Goal: Task Accomplishment & Management: Manage account settings

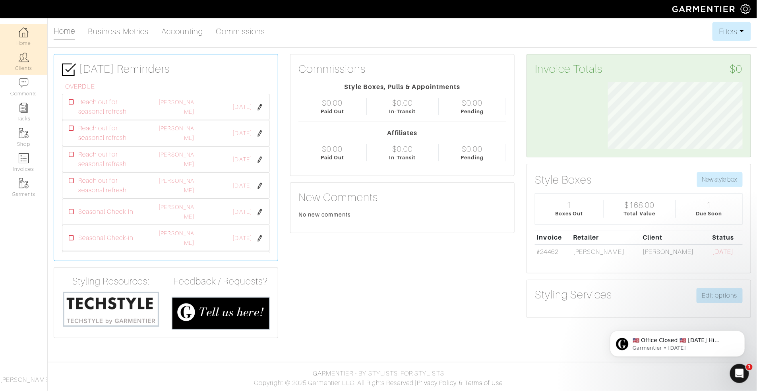
scroll to position [67, 147]
click at [23, 74] on link "Clients" at bounding box center [23, 61] width 47 height 25
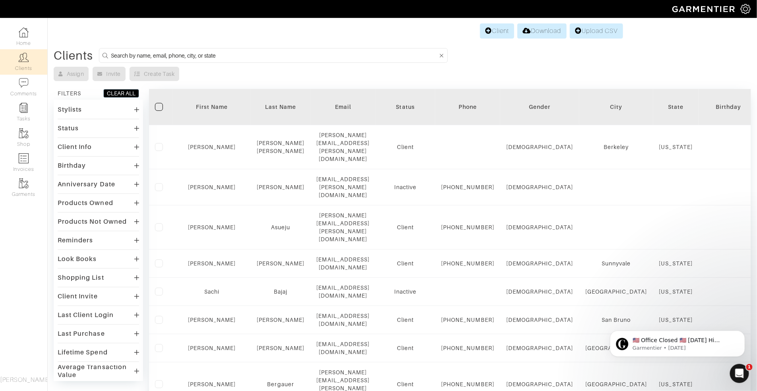
click at [307, 54] on input at bounding box center [274, 55] width 327 height 10
type input "keara"
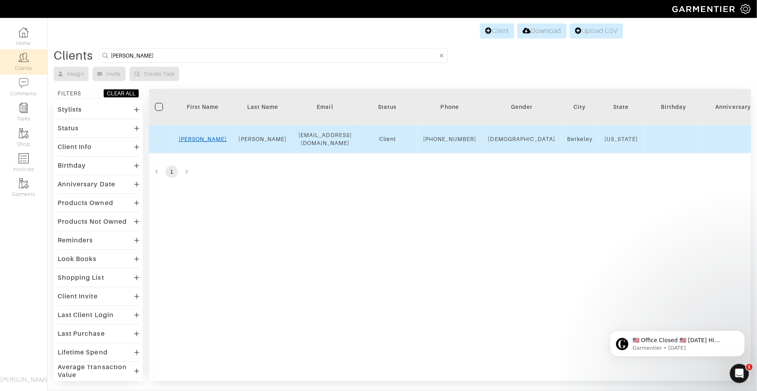
click at [206, 142] on link "Keara" at bounding box center [203, 139] width 48 height 6
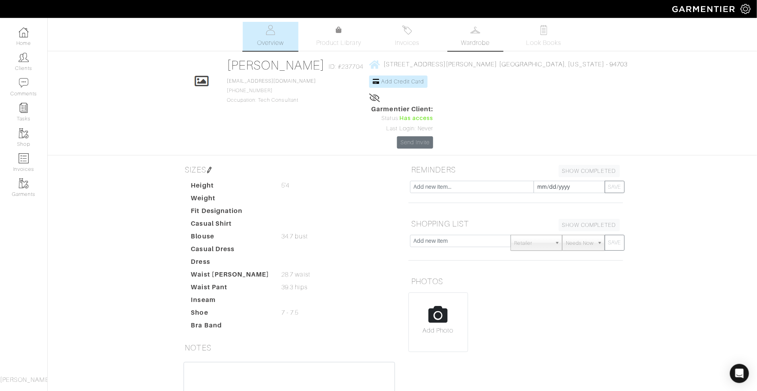
click at [472, 43] on span "Wardrobe" at bounding box center [475, 43] width 29 height 10
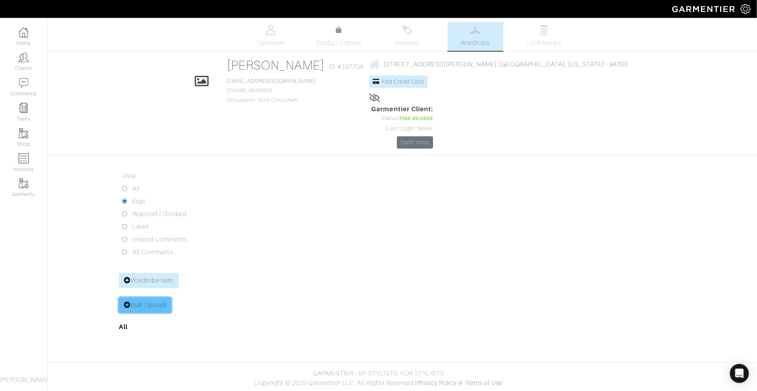
click at [133, 298] on link "Bulk Upload" at bounding box center [145, 305] width 53 height 15
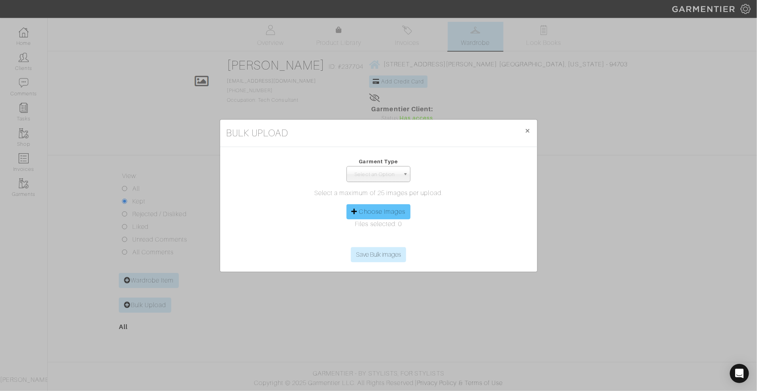
click at [368, 213] on label "Choose Images" at bounding box center [382, 212] width 47 height 10
click at [368, 235] on input "Choose Images" at bounding box center [379, 241] width 122 height 12
type input "C:\fakepath\IMG_4672.jpeg"
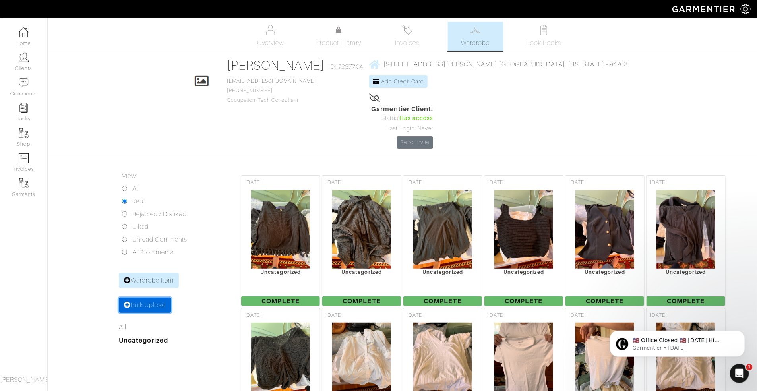
drag, startPoint x: 145, startPoint y: 266, endPoint x: 146, endPoint y: 262, distance: 4.1
click at [145, 298] on link "Bulk Upload" at bounding box center [145, 305] width 53 height 15
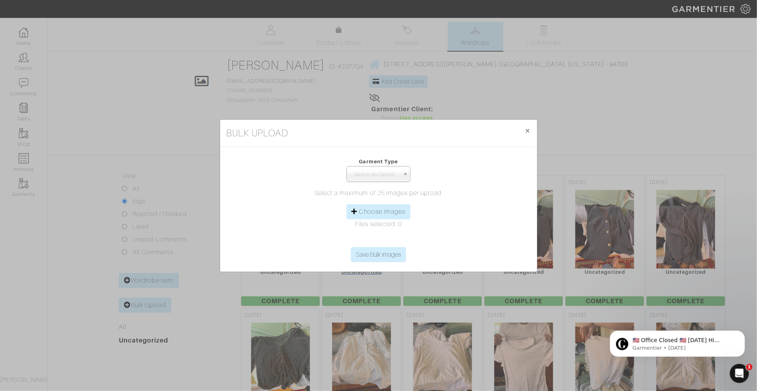
click at [146, 262] on div "Bulk Upload × Close Garment Type Tops Bottoms Dresses Jumpsuits Suiting Outerwe…" at bounding box center [378, 195] width 757 height 391
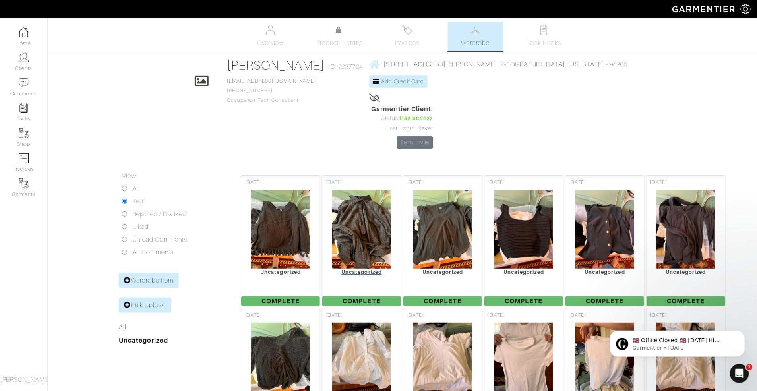
click at [397, 214] on div at bounding box center [361, 230] width 79 height 80
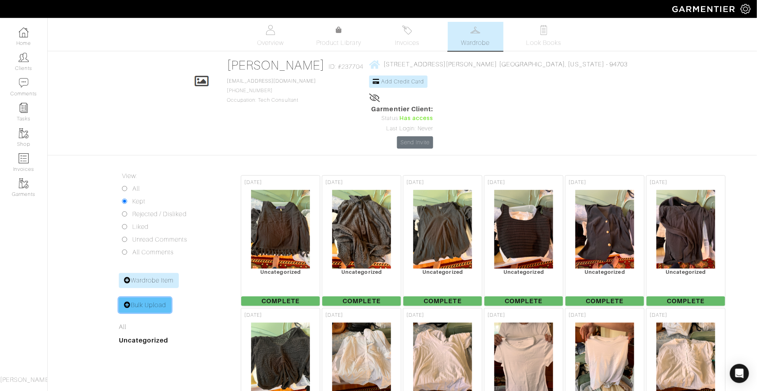
click at [142, 298] on link "Bulk Upload" at bounding box center [145, 305] width 53 height 15
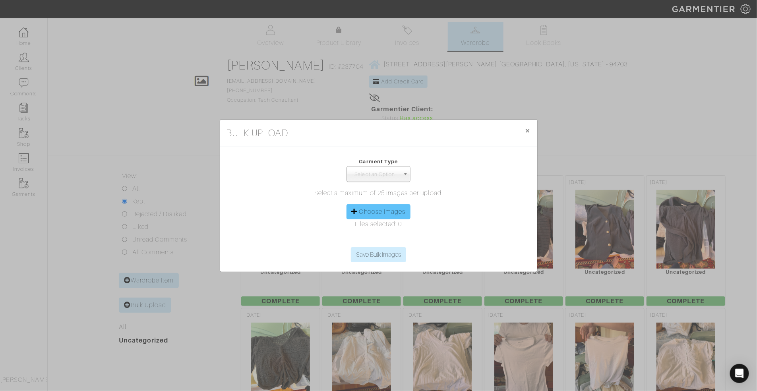
click at [387, 214] on label "Choose Images" at bounding box center [382, 212] width 47 height 10
click at [387, 235] on input "Choose Images" at bounding box center [379, 241] width 122 height 12
type input "C:\fakepath\IMG_4693.jpeg"
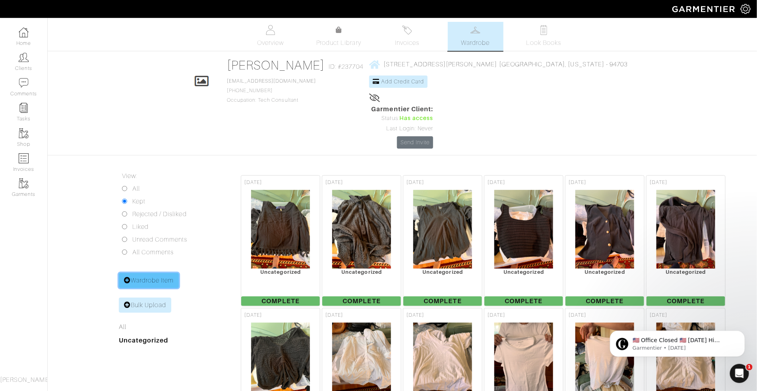
click at [159, 273] on link "Wardrobe Item" at bounding box center [149, 280] width 60 height 15
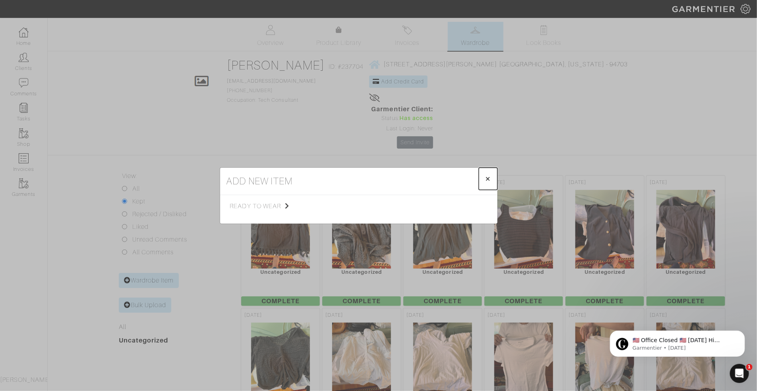
click at [493, 178] on button "× Close" at bounding box center [488, 179] width 19 height 22
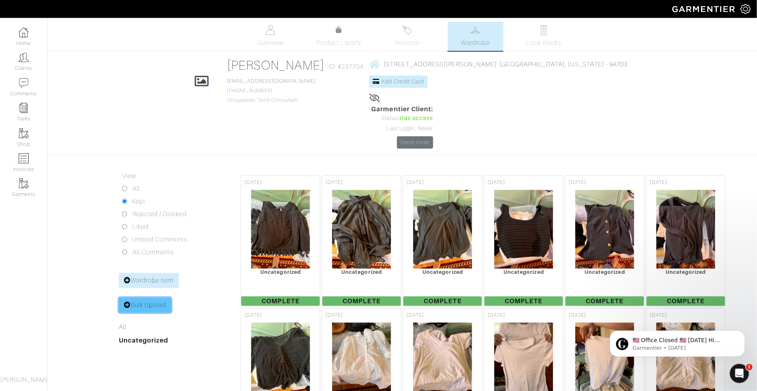
click at [159, 298] on link "Bulk Upload" at bounding box center [145, 305] width 53 height 15
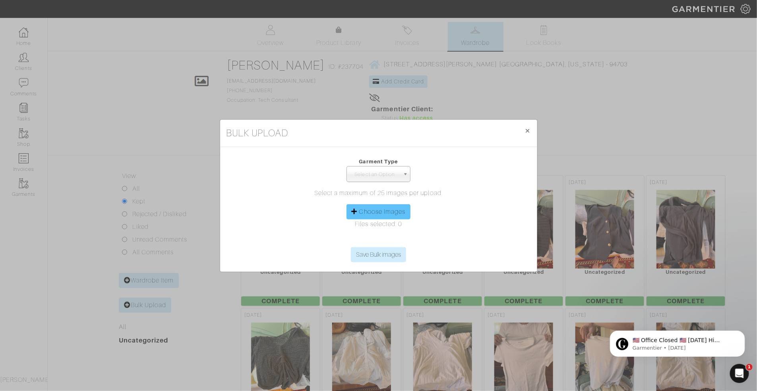
click at [400, 212] on label "Choose Images" at bounding box center [382, 212] width 47 height 10
click at [400, 235] on input "Choose Images" at bounding box center [379, 241] width 122 height 12
type input "C:\fakepath\IMG_4718.jpeg"
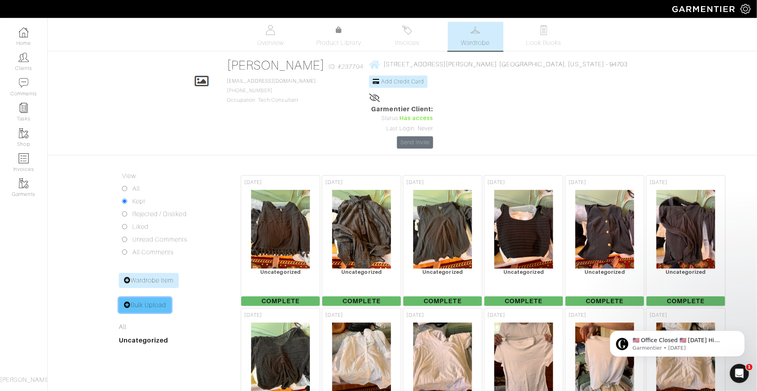
click at [146, 298] on link "Bulk Upload" at bounding box center [145, 305] width 53 height 15
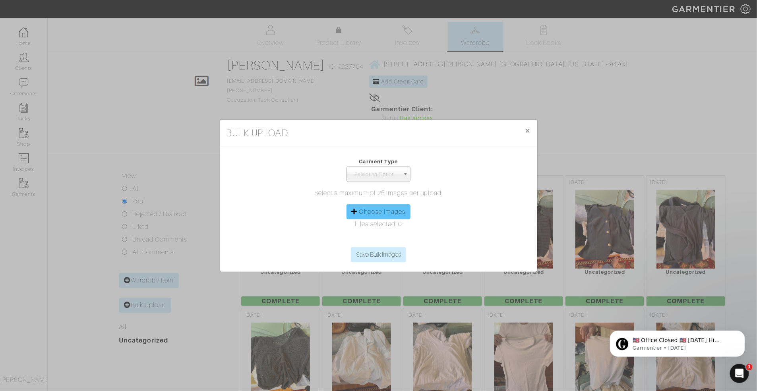
click at [374, 213] on label "Choose Images" at bounding box center [382, 212] width 47 height 10
click at [374, 235] on input "Choose Images" at bounding box center [379, 241] width 122 height 12
type input "C:\fakepath\IMG_4741.jpeg"
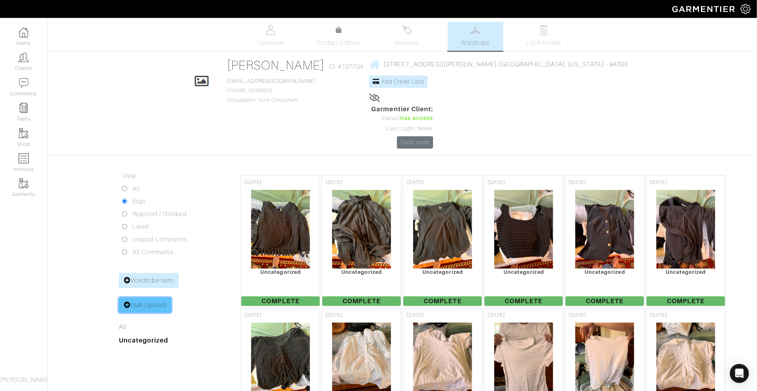
click at [145, 298] on link "Bulk Upload" at bounding box center [145, 305] width 53 height 15
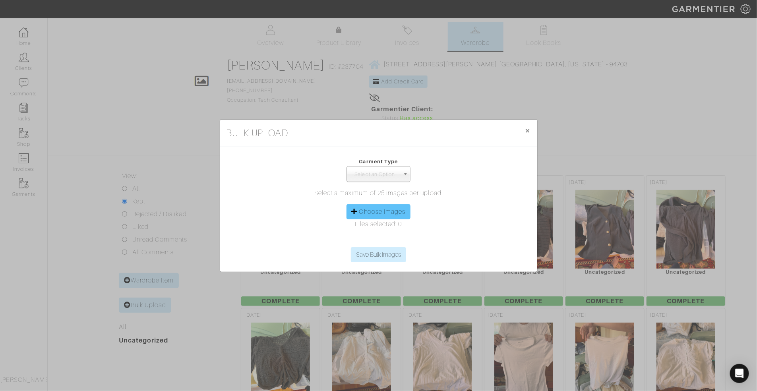
click at [366, 206] on div "Choose Images" at bounding box center [379, 211] width 64 height 15
click at [365, 212] on label "Choose Images" at bounding box center [382, 212] width 47 height 10
click at [365, 235] on input "Choose Images" at bounding box center [379, 241] width 122 height 12
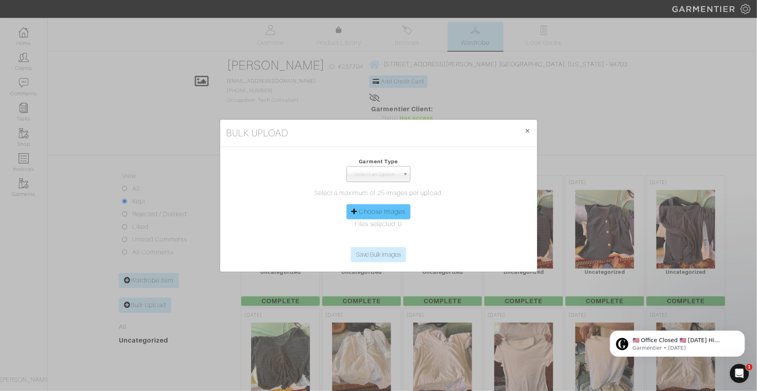
type input "C:\fakepath\IMG_4769.jpeg"
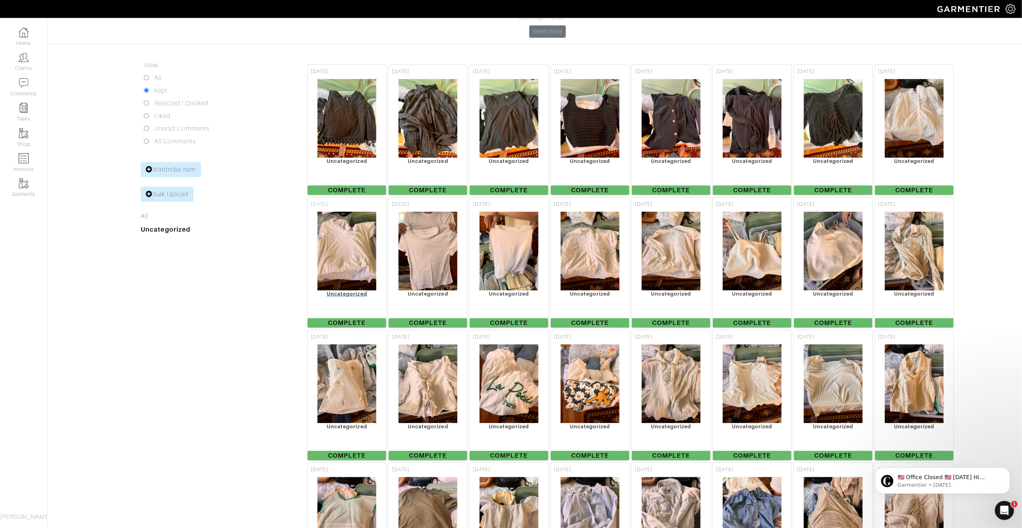
scroll to position [109, 0]
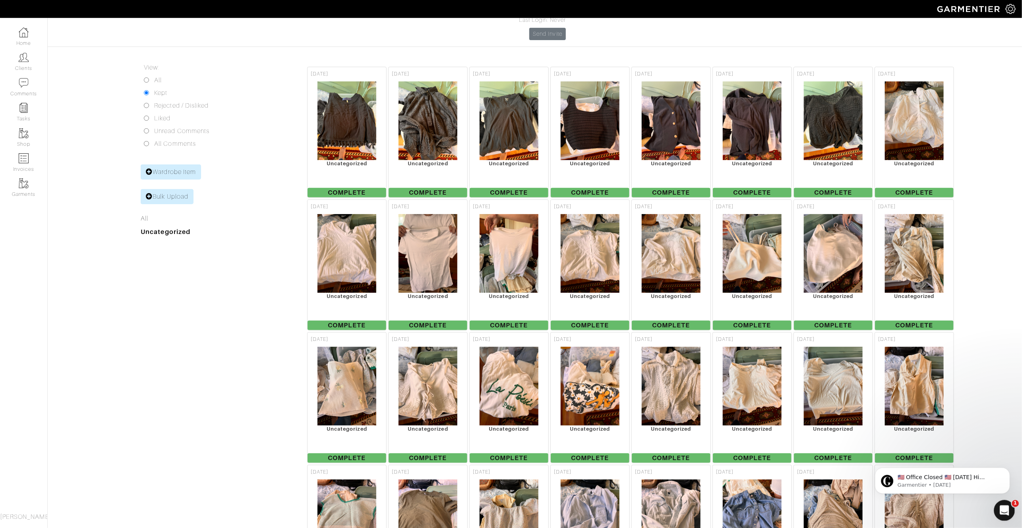
click at [757, 391] on icon "Open Intercom Messenger" at bounding box center [1003, 509] width 13 height 13
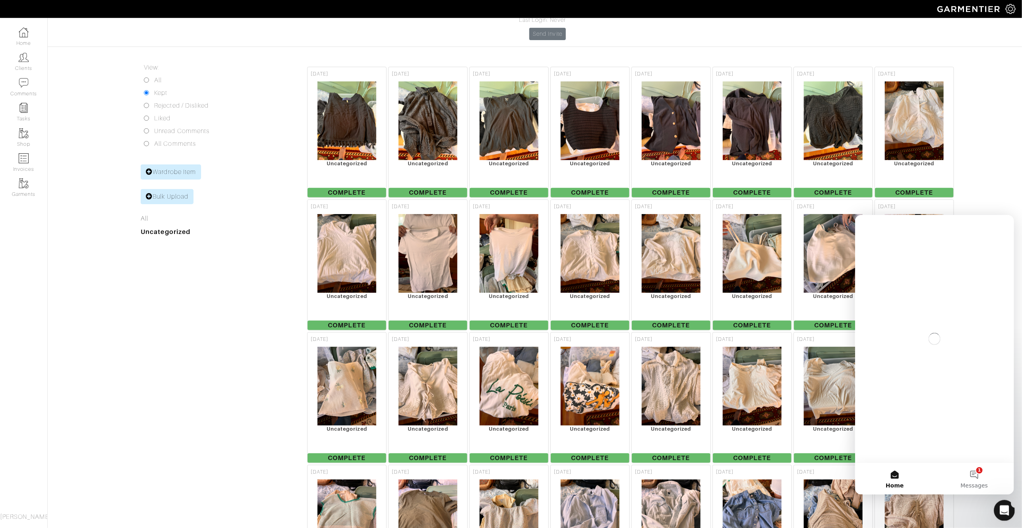
scroll to position [0, 0]
click at [757, 391] on div "Close Intercom Messenger" at bounding box center [1003, 509] width 19 height 19
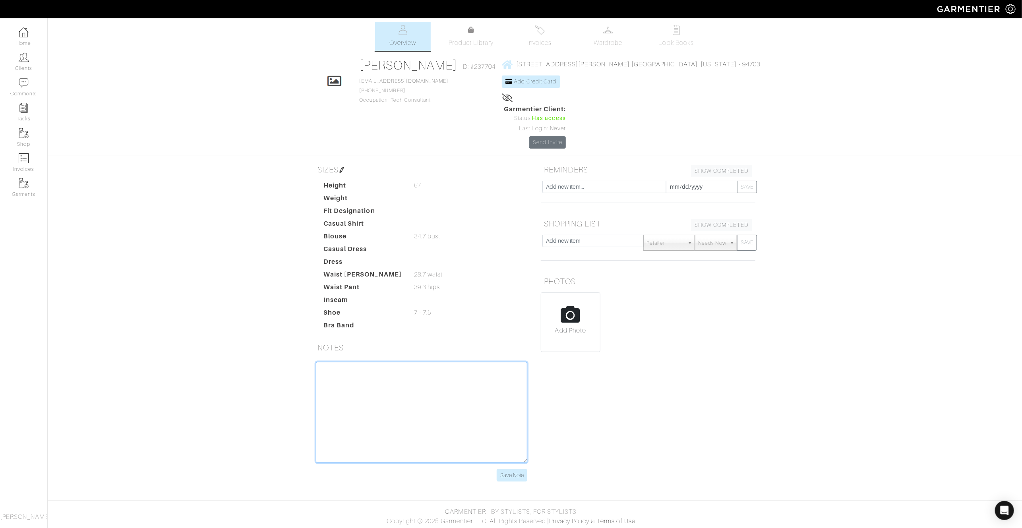
click at [452, 376] on textarea at bounding box center [421, 412] width 211 height 101
paste textarea "I looked for a way to export my Indyx closet data but they don't have that feat…"
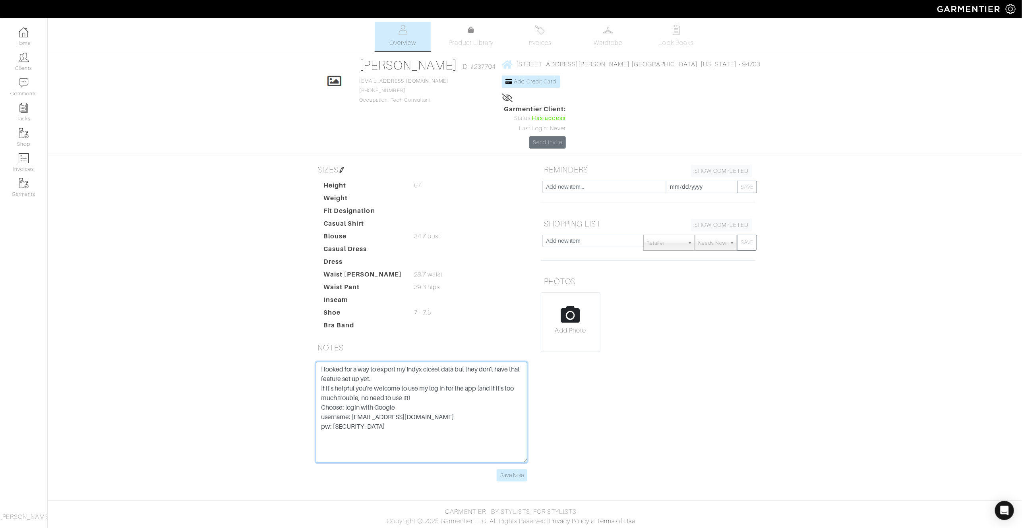
drag, startPoint x: 423, startPoint y: 354, endPoint x: 290, endPoint y: 342, distance: 133.3
click at [290, 342] on div "Keara Mascarenaz Overview Overview Product Library Invoices Wardrobe Look Books…" at bounding box center [511, 256] width 1022 height 469
click at [415, 362] on textarea "I looked for a way to export my Indyx closet data but they don't have that feat…" at bounding box center [421, 412] width 211 height 101
click at [356, 362] on textarea "I looked for a way to export my closet data but they don't have that feature se…" at bounding box center [421, 412] width 211 height 101
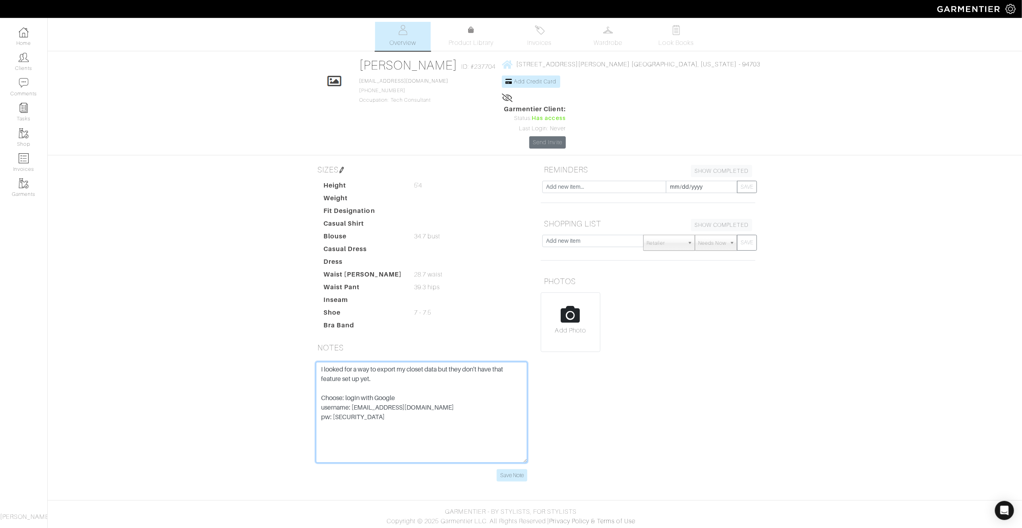
paste textarea "Indyx"
click at [388, 362] on textarea "I looked for a way to export my closet data but they don't have that feature se…" at bounding box center [421, 412] width 211 height 101
drag, startPoint x: 379, startPoint y: 338, endPoint x: 299, endPoint y: 313, distance: 83.9
click at [299, 314] on div "Keara Mascarenaz Overview Overview Product Library Invoices Wardrobe Look Books…" at bounding box center [511, 256] width 1022 height 469
click at [344, 362] on textarea "Indyx Choose: login with Google username: kearamascarenaz@gmail.com pw: coachin…" at bounding box center [421, 412] width 211 height 101
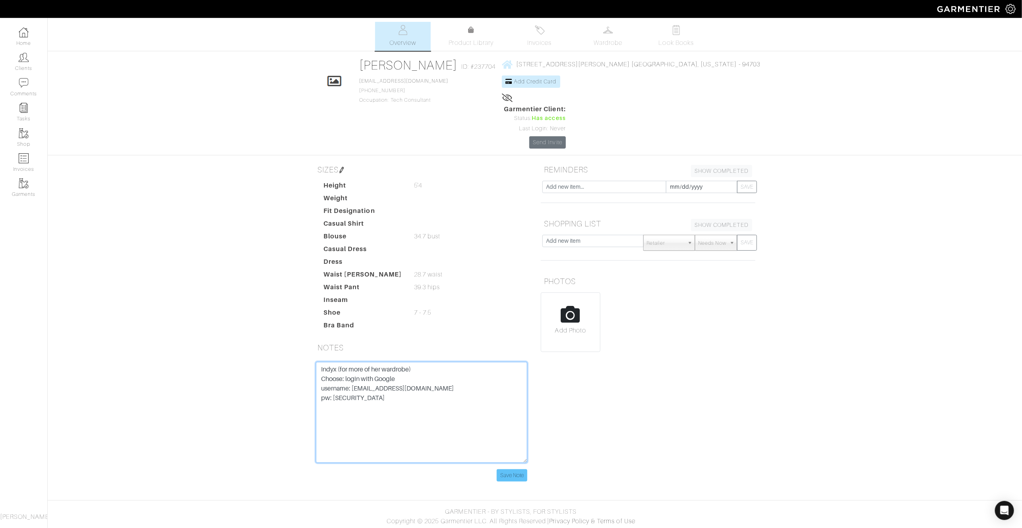
type textarea "Indyx (for more of her wardrobe) Choose: login with Google username: kearamasca…"
click at [512, 391] on input "Save Note" at bounding box center [512, 475] width 31 height 12
